Goal: Browse casually

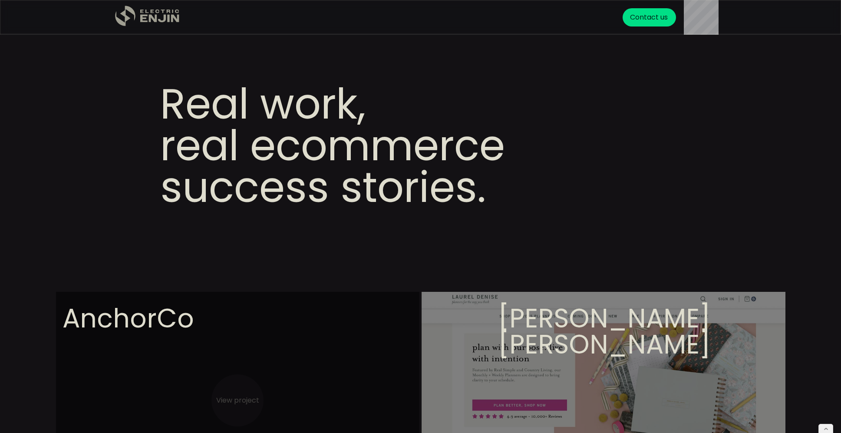
click at [134, 10] on icon ".st0{fill:#dfddc8;}" at bounding box center [147, 16] width 65 height 21
